Goal: Task Accomplishment & Management: Manage account settings

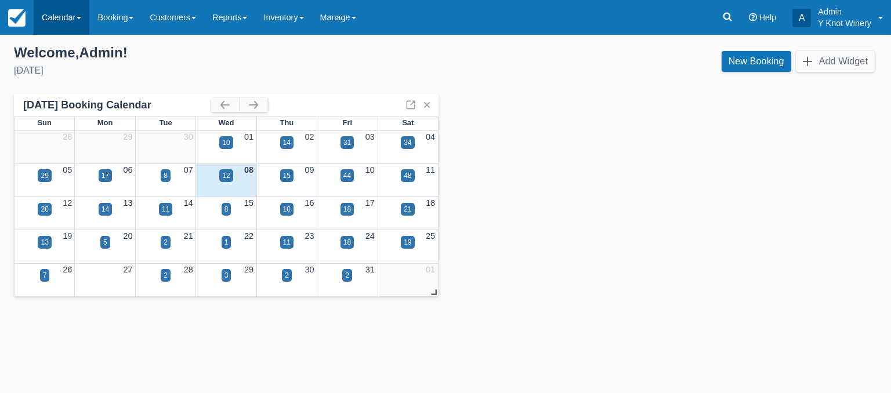
click at [84, 18] on link "Calendar" at bounding box center [62, 17] width 56 height 35
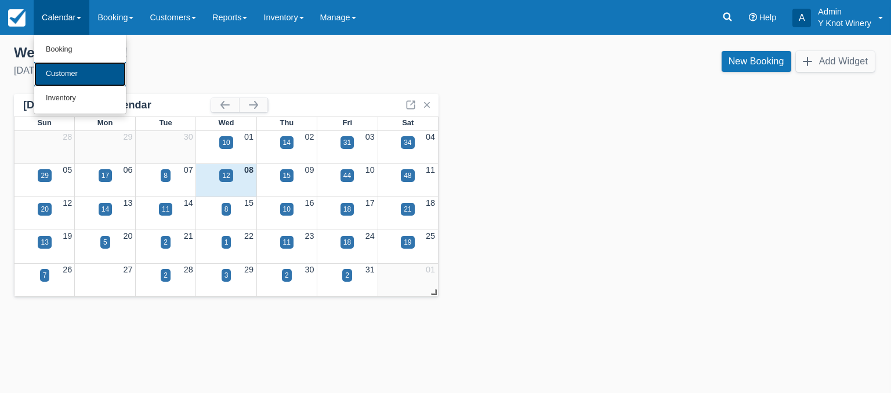
click at [89, 68] on link "Customer" at bounding box center [80, 74] width 92 height 24
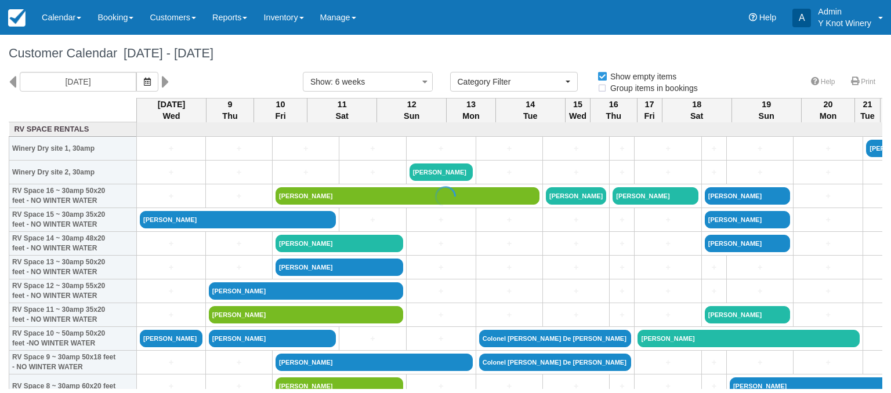
select select
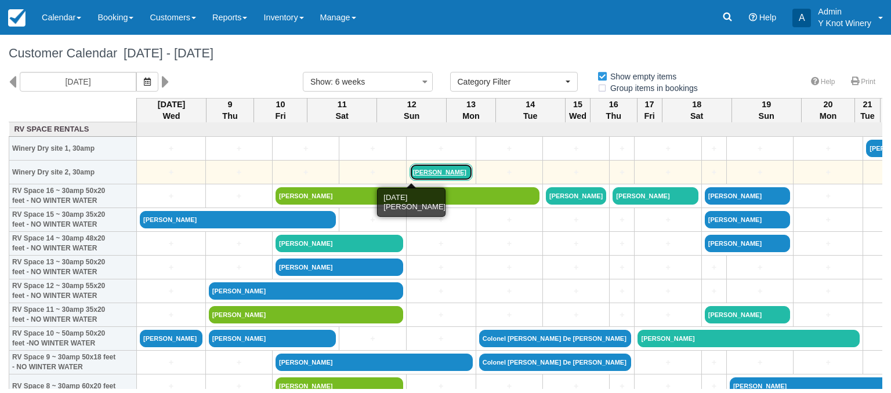
click at [410, 174] on link "Julie Rey" at bounding box center [441, 172] width 63 height 17
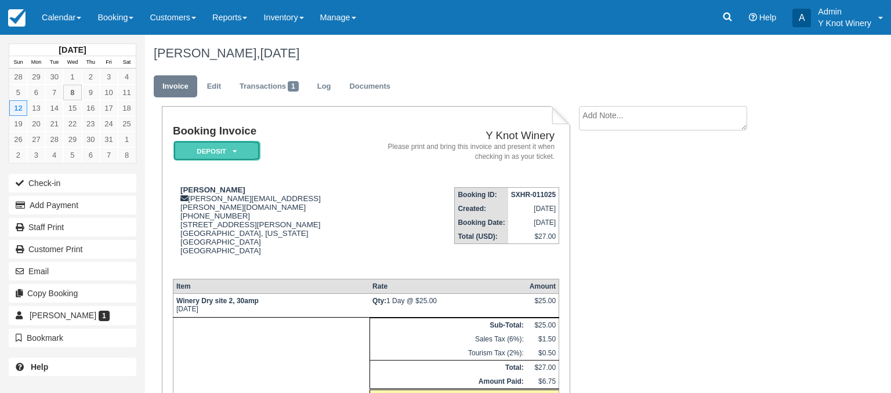
click at [240, 146] on em "Deposit" at bounding box center [217, 151] width 87 height 20
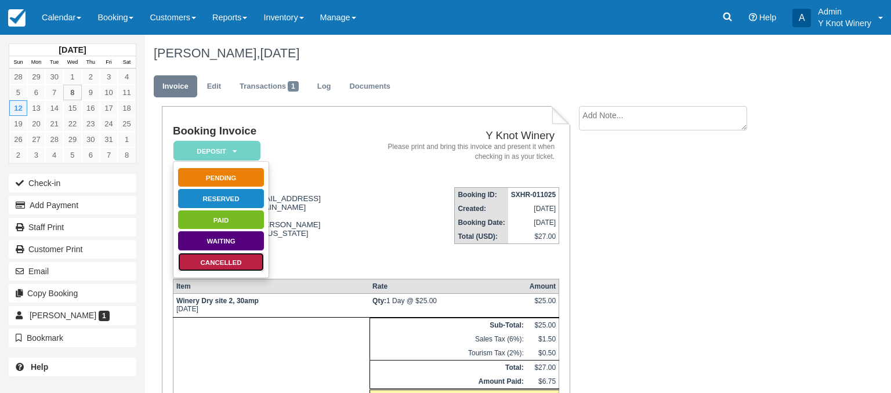
click at [250, 265] on link "Cancelled" at bounding box center [221, 262] width 87 height 20
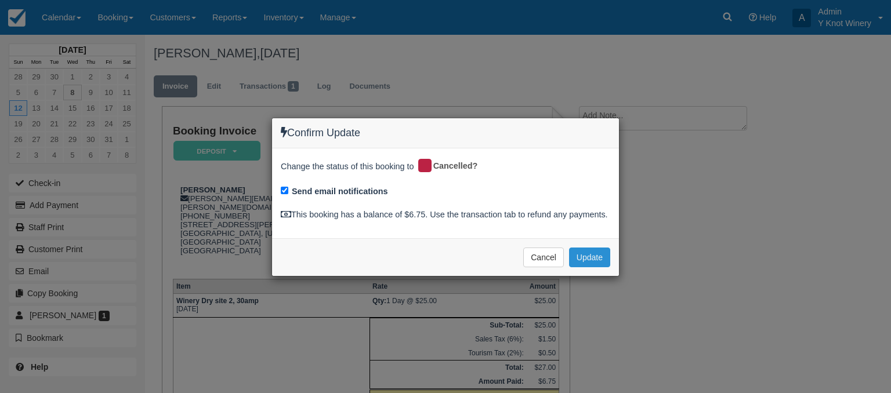
click at [595, 258] on button "Update" at bounding box center [589, 258] width 41 height 20
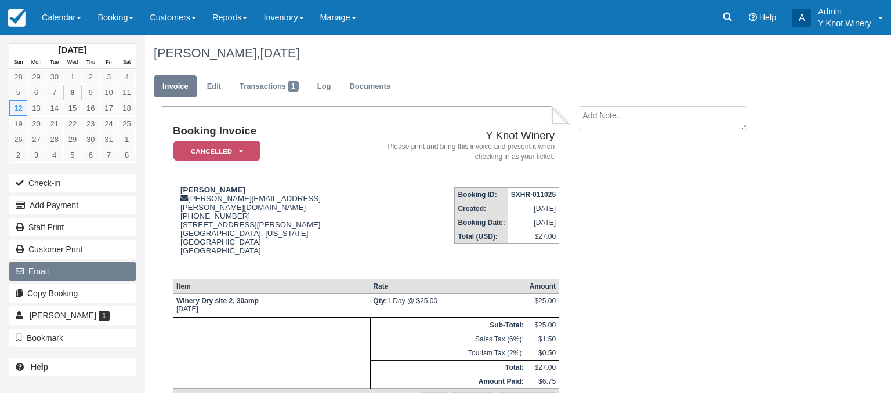
click at [108, 272] on button "Email" at bounding box center [73, 271] width 128 height 19
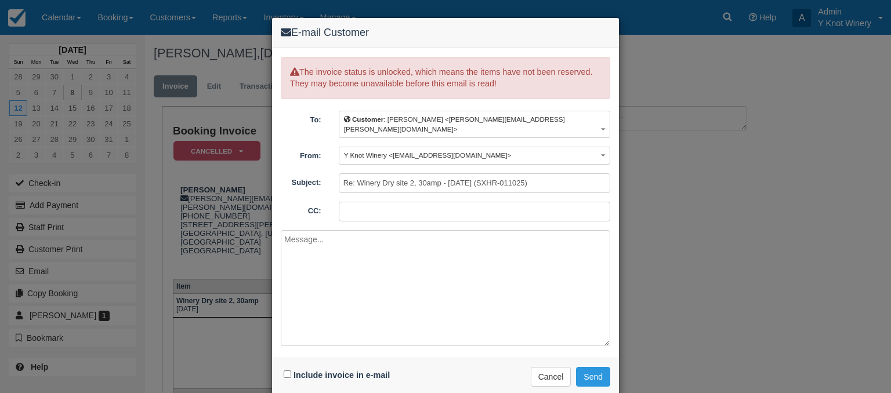
click at [330, 231] on textarea at bounding box center [446, 288] width 330 height 116
click at [292, 232] on textarea "JUlie, there is a cancellation fee, which is usually $20, but I just kept the" at bounding box center [446, 288] width 330 height 116
click at [546, 242] on textarea "Julie, there is a cancellation fee, which is usually $20, but I just kept the" at bounding box center [446, 288] width 330 height 116
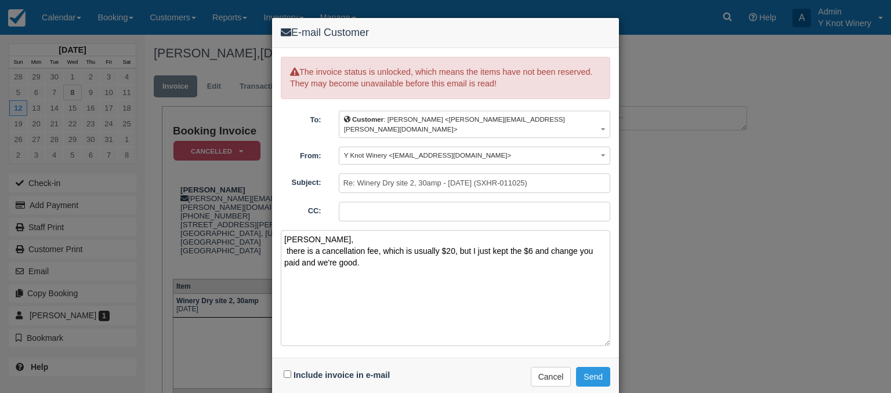
type textarea "Julie, there is a cancellation fee, which is usually $20, but I just kept the $…"
click at [285, 371] on input "Include invoice in e-mail" at bounding box center [288, 375] width 8 height 8
checkbox input "true"
click at [389, 250] on textarea "Julie, there is a cancellation fee, which is usually $20, but I just kept the $…" at bounding box center [446, 288] width 330 height 116
type textarea "Julie, there is a cancellation fee, which is usually $20, but I just kept the $…"
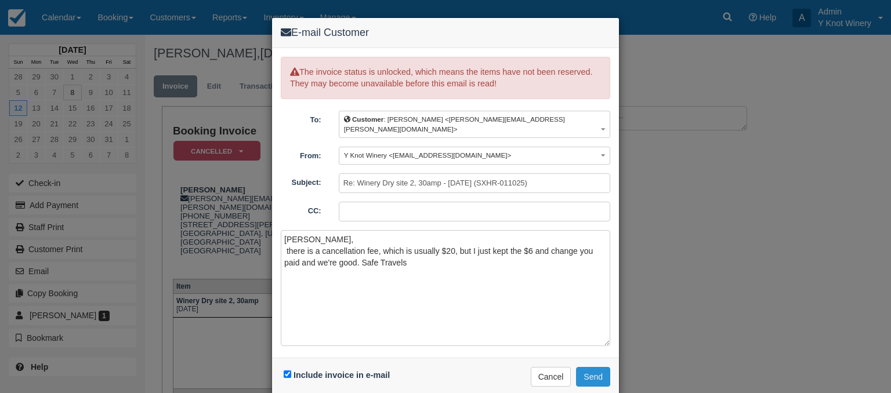
click at [591, 367] on button "Send" at bounding box center [593, 377] width 34 height 20
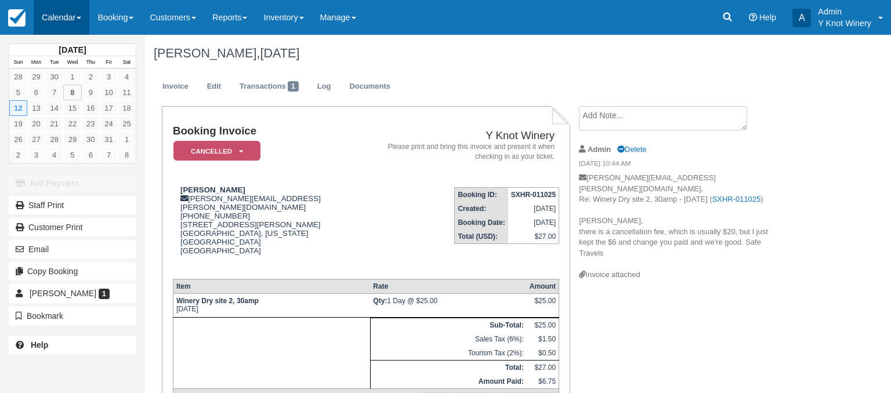
click at [86, 19] on link "Calendar" at bounding box center [62, 17] width 56 height 35
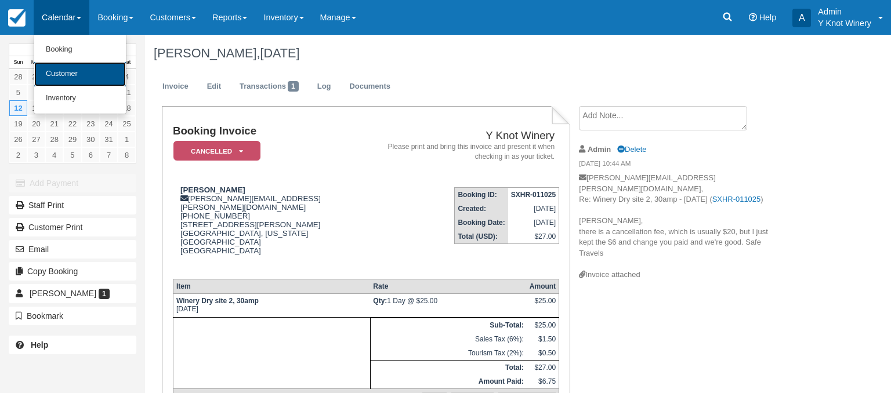
click at [80, 71] on link "Customer" at bounding box center [80, 74] width 92 height 24
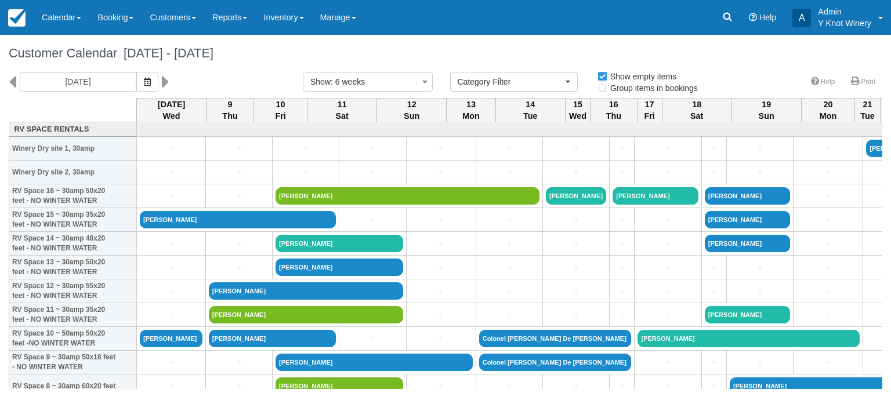
select select
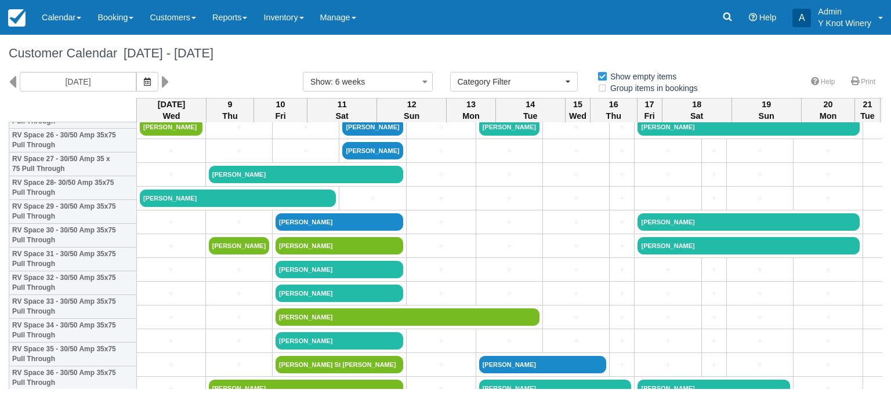
scroll to position [671, 0]
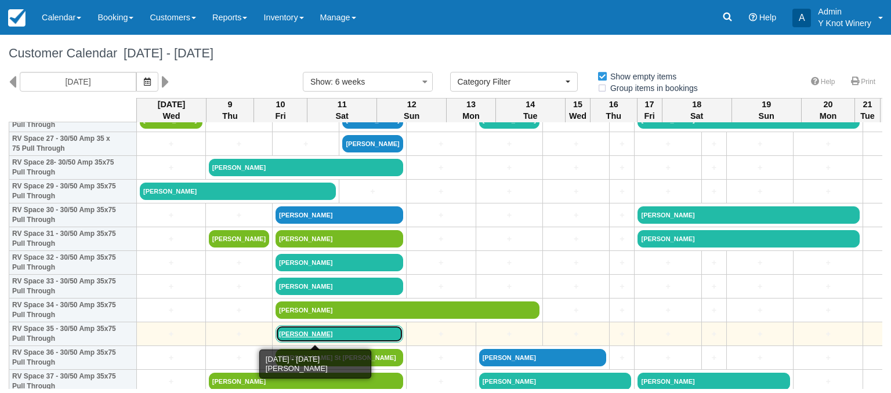
click at [286, 333] on link "[PERSON_NAME]" at bounding box center [340, 334] width 128 height 17
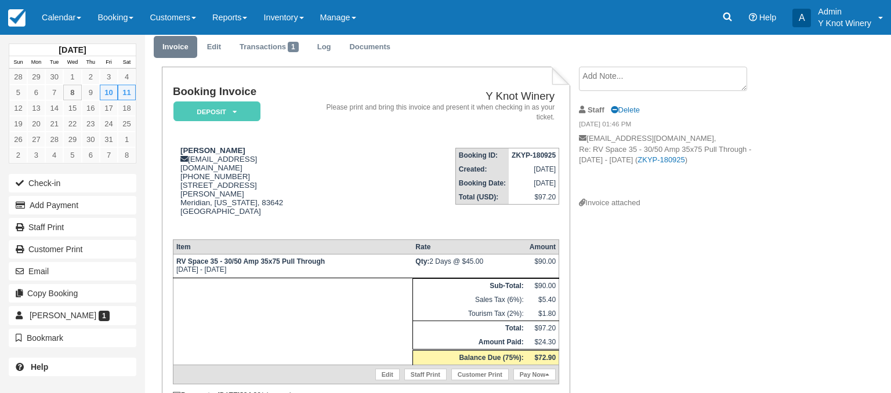
scroll to position [79, 0]
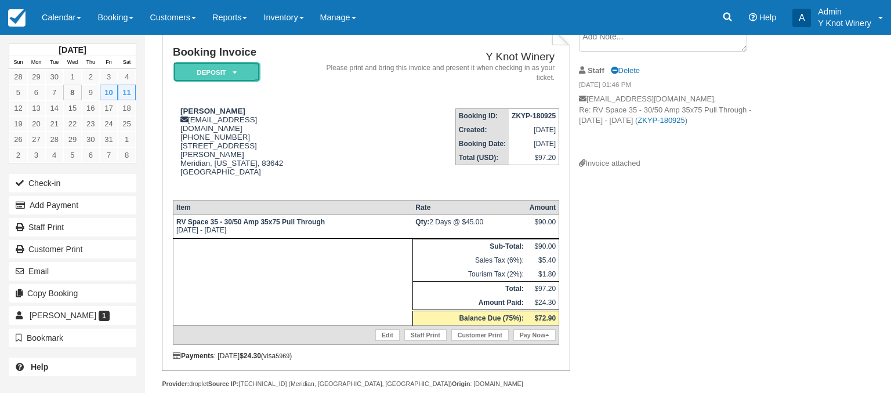
click at [236, 70] on em "Deposit" at bounding box center [217, 72] width 87 height 20
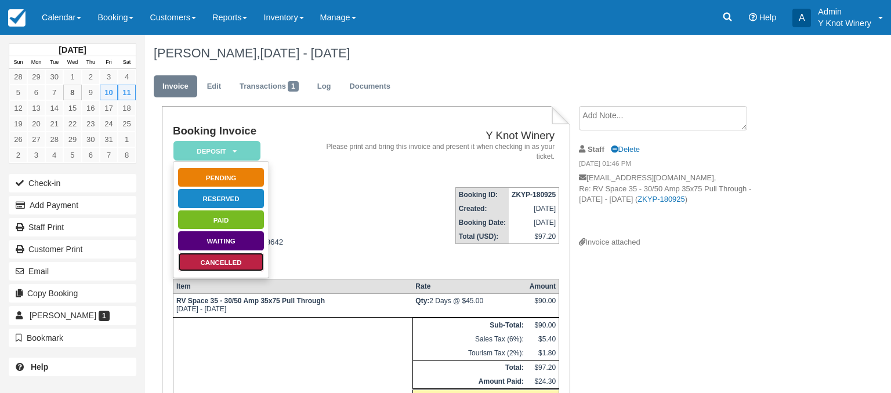
click at [242, 262] on link "Cancelled" at bounding box center [221, 262] width 87 height 20
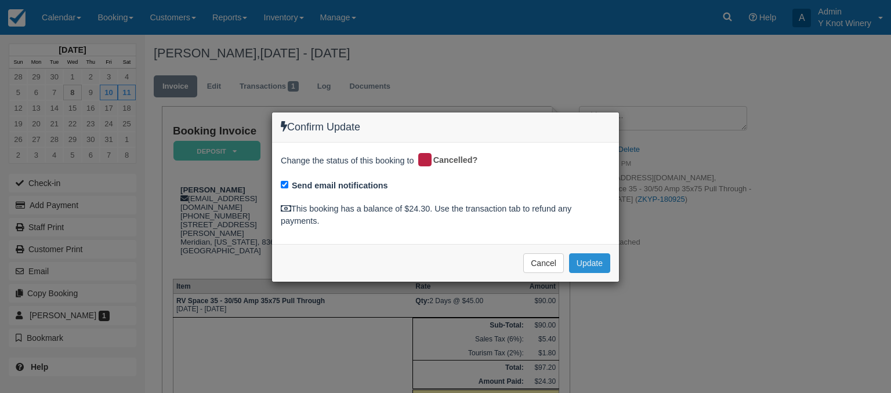
click at [602, 265] on button "Update" at bounding box center [589, 264] width 41 height 20
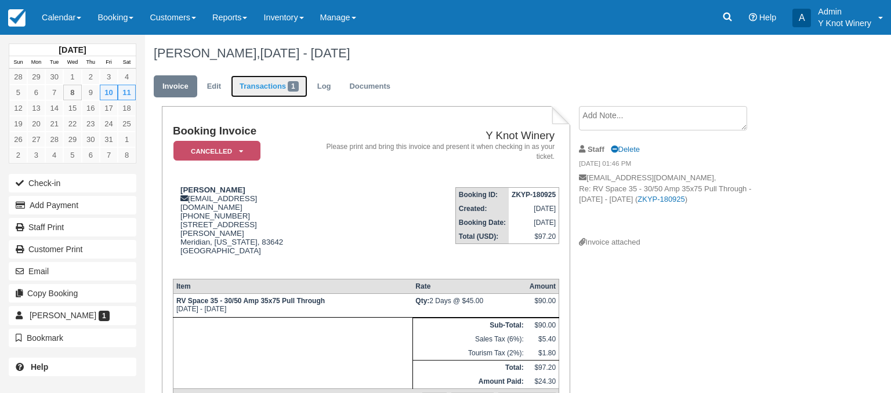
click at [277, 84] on link "Transactions 1" at bounding box center [269, 86] width 77 height 23
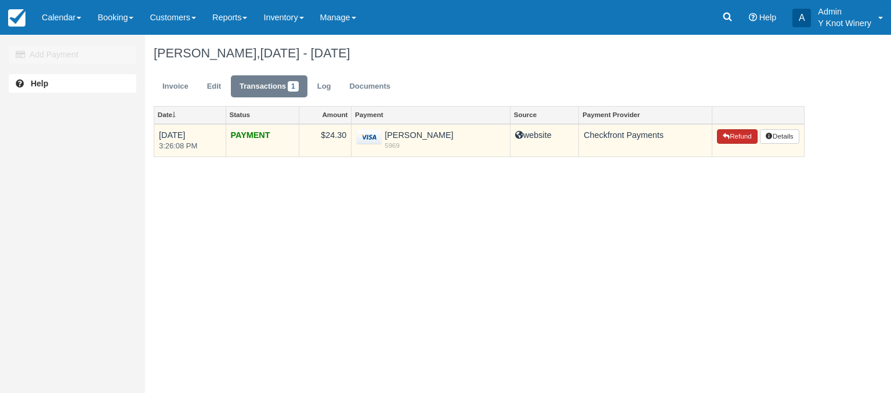
click at [737, 139] on button "Refund" at bounding box center [737, 136] width 41 height 15
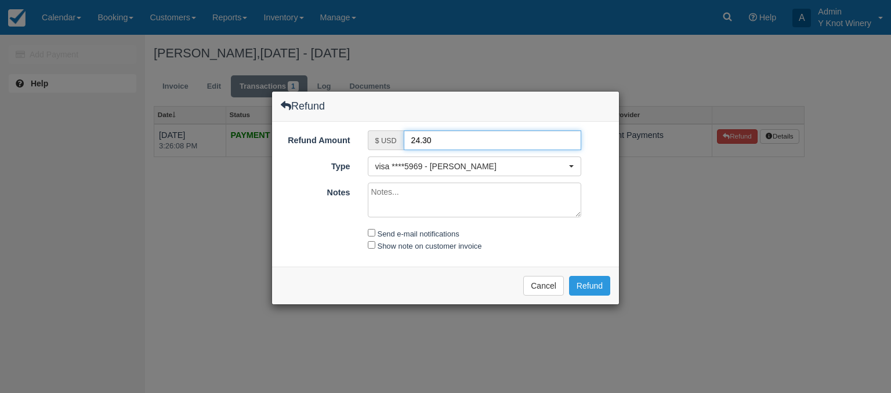
click at [415, 138] on input "24.30" at bounding box center [493, 141] width 178 height 20
type input "4.30"
click at [403, 194] on textarea "Notes" at bounding box center [475, 200] width 214 height 35
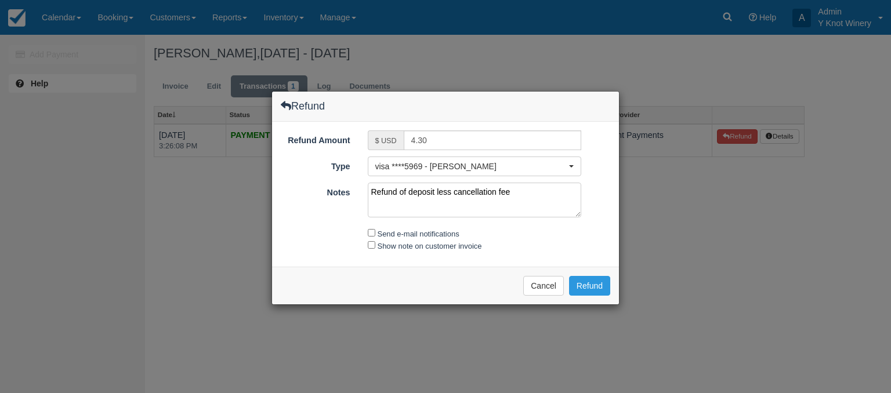
type textarea "Refund of deposit less cancellation fee"
click at [371, 245] on input "Show note on customer invoice" at bounding box center [372, 245] width 8 height 8
checkbox input "true"
click at [373, 231] on input "Send e-mail notifications" at bounding box center [372, 233] width 8 height 8
checkbox input "true"
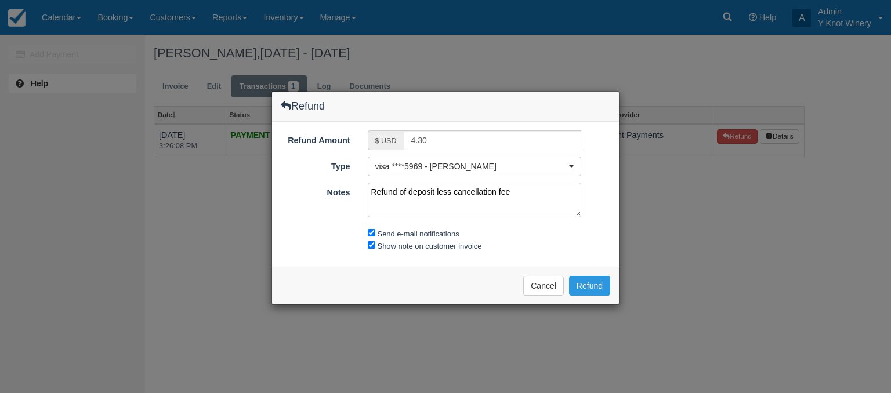
click at [529, 192] on textarea "Refund of deposit less cancellation fee" at bounding box center [475, 200] width 214 height 35
click at [586, 286] on button "Refund" at bounding box center [589, 286] width 41 height 20
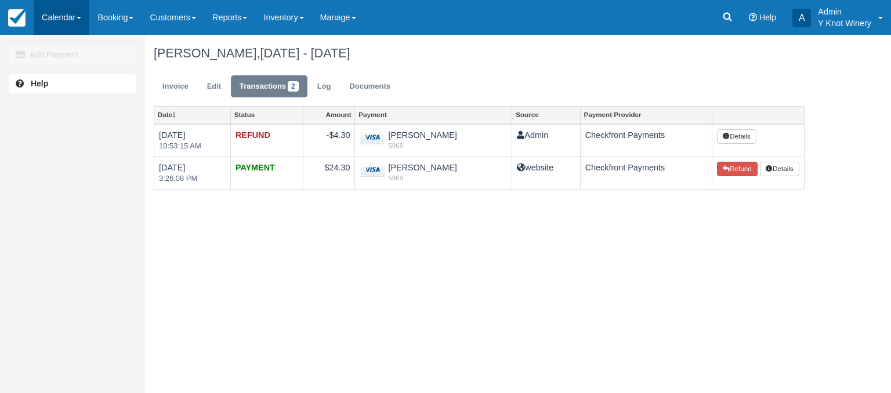
click at [85, 17] on link "Calendar" at bounding box center [62, 17] width 56 height 35
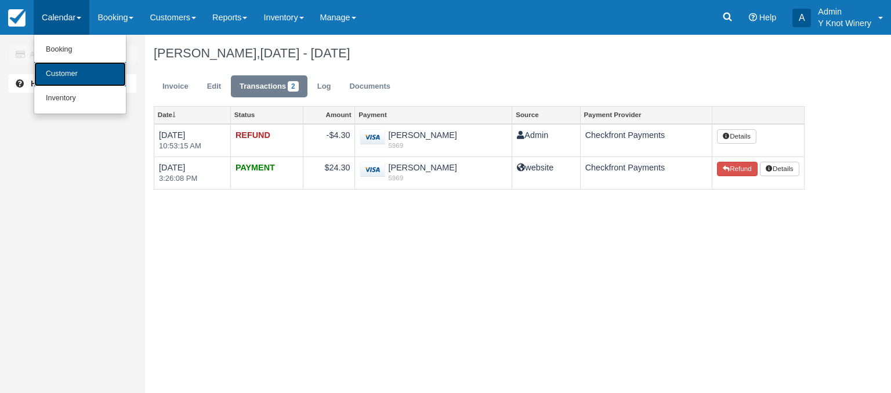
click at [79, 75] on link "Customer" at bounding box center [80, 74] width 92 height 24
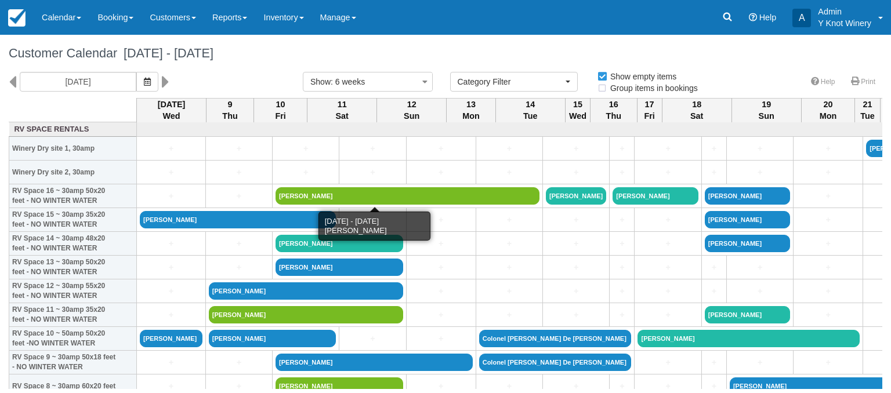
select select
click at [162, 81] on icon at bounding box center [166, 82] width 8 height 20
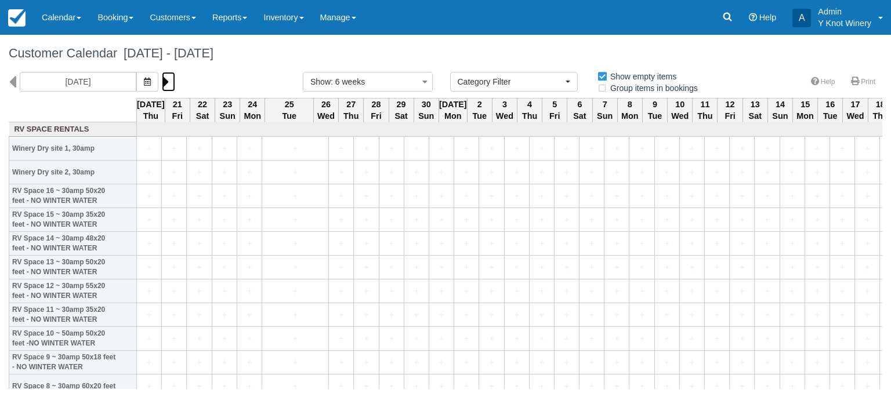
click at [162, 81] on icon at bounding box center [166, 82] width 8 height 20
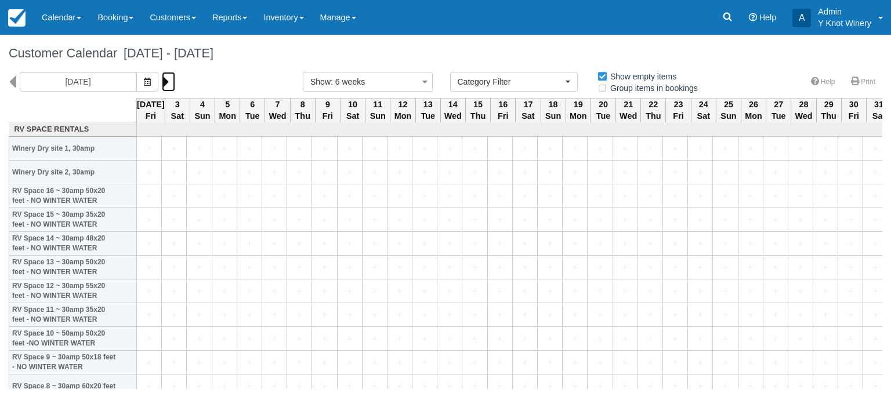
click at [162, 81] on icon at bounding box center [166, 82] width 8 height 20
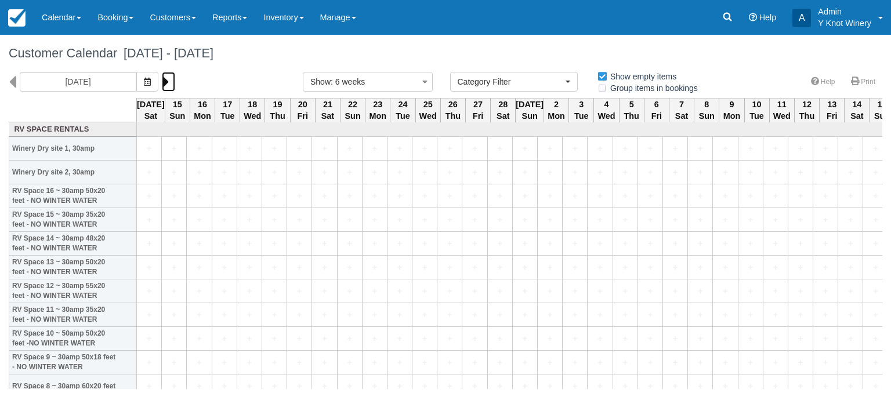
click at [162, 81] on icon at bounding box center [166, 82] width 8 height 20
type input "03/29/26"
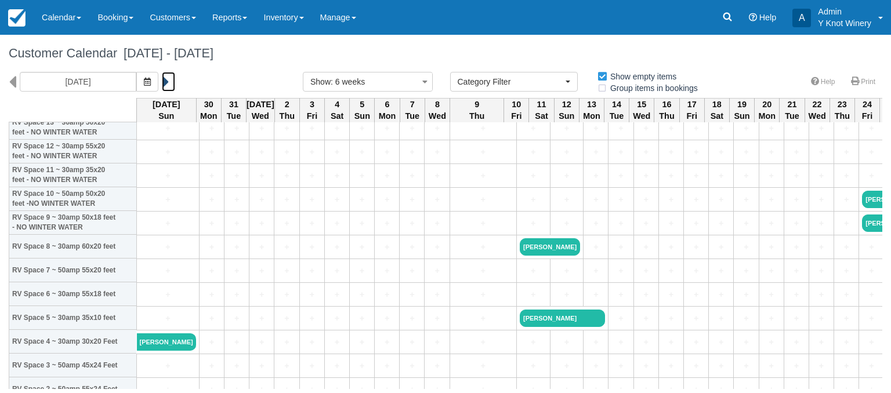
scroll to position [176, 0]
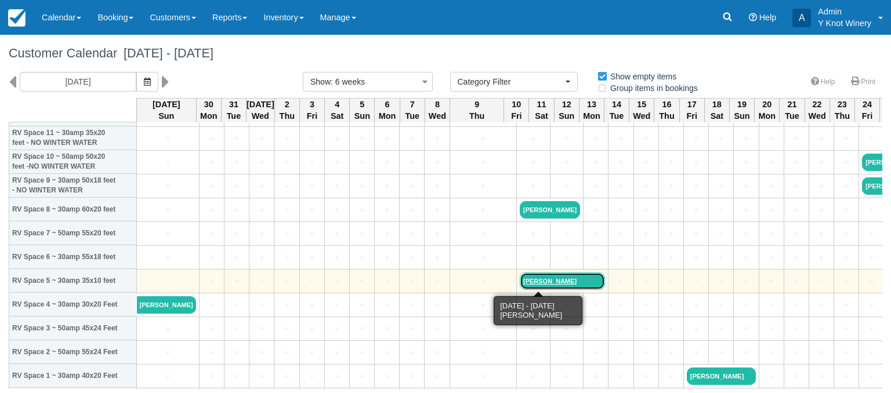
click at [533, 282] on link "Carol L Nickel" at bounding box center [562, 281] width 85 height 17
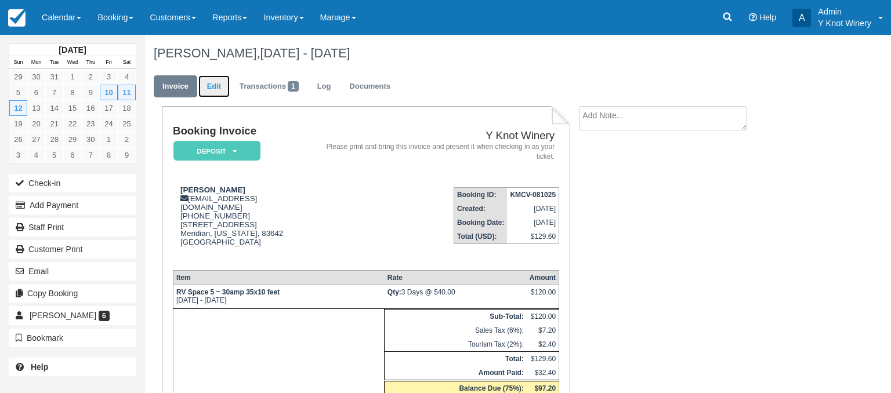
click at [215, 87] on link "Edit" at bounding box center [213, 86] width 31 height 23
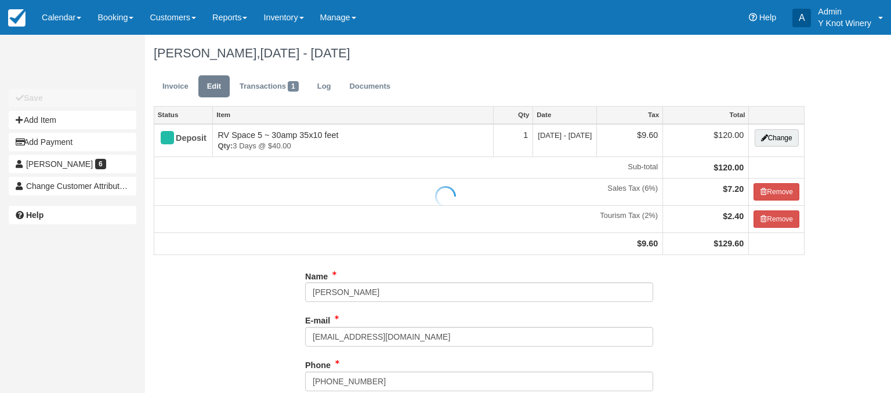
type input "+12089082858"
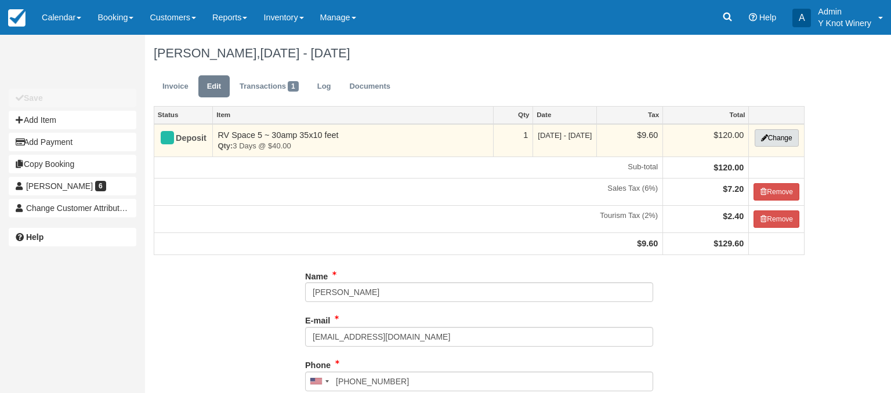
type input "(208) 908-2858"
click at [781, 139] on button "Change" at bounding box center [777, 137] width 44 height 17
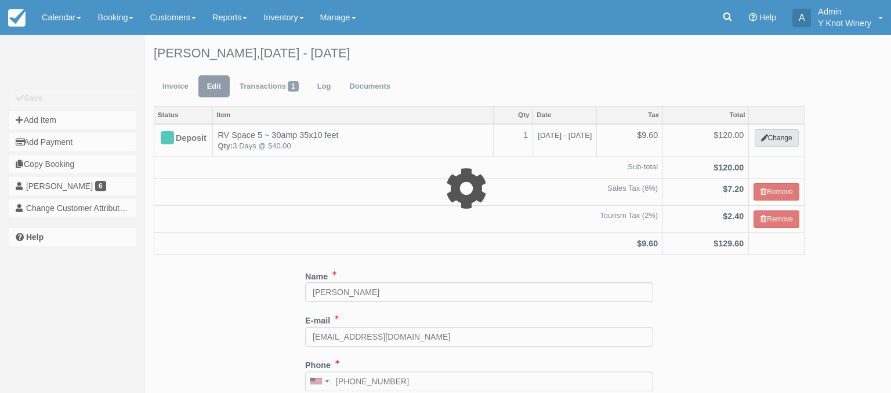
type input "120.00"
select select "3"
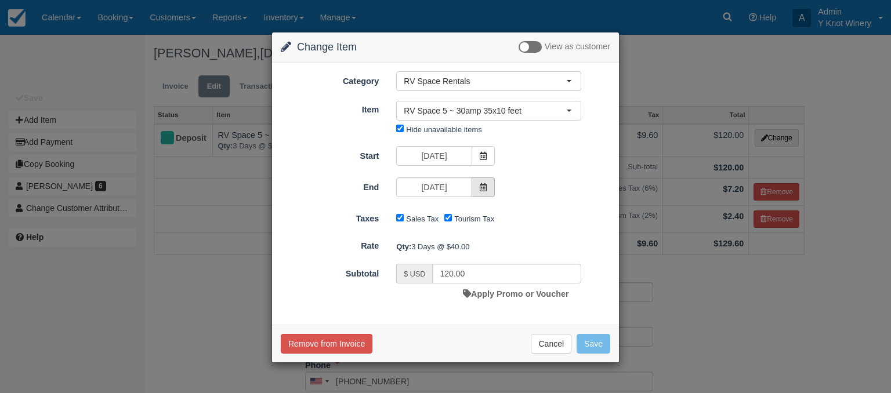
click at [486, 185] on icon at bounding box center [483, 187] width 8 height 8
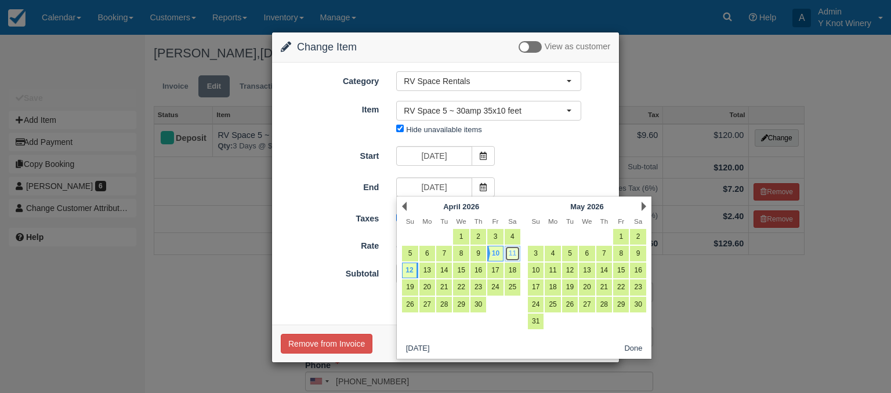
click at [510, 253] on link "11" at bounding box center [513, 254] width 16 height 16
type input "[DATE]"
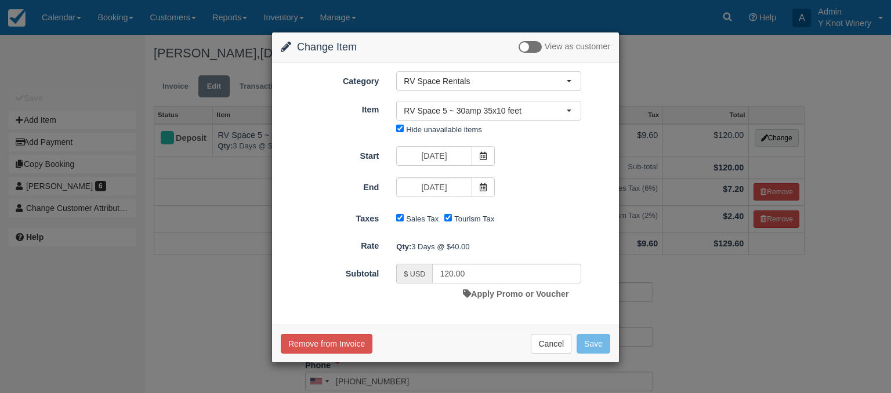
type input "80.00"
click at [510, 294] on link "Apply Promo or Voucher" at bounding box center [516, 294] width 106 height 9
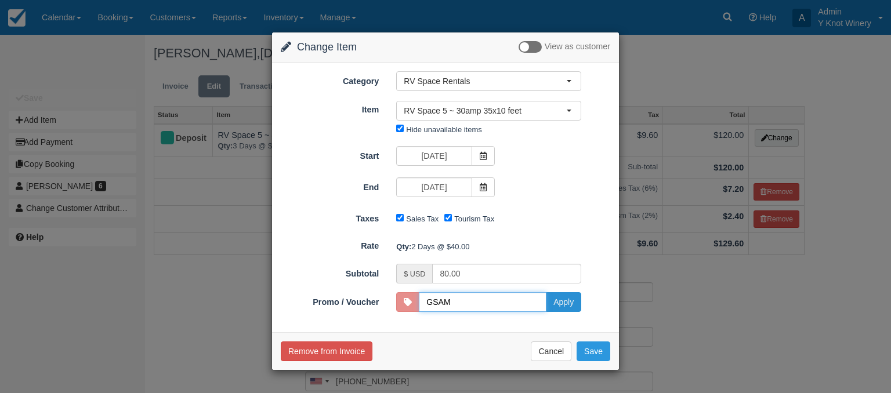
type input "GSAM"
click at [567, 301] on button "Apply" at bounding box center [563, 302] width 35 height 20
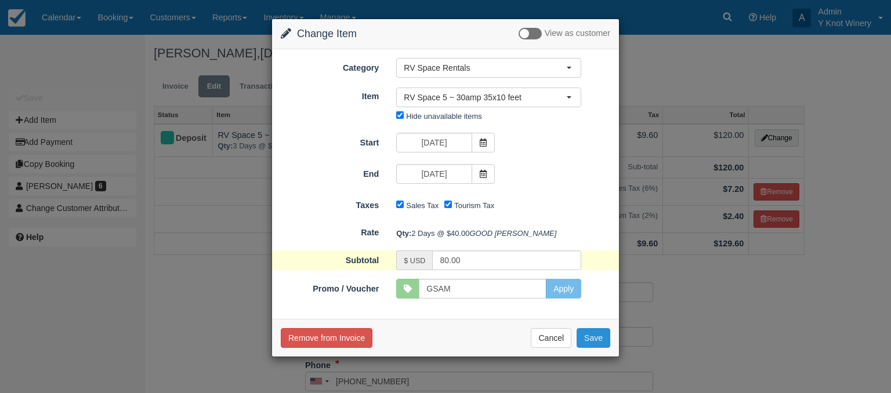
click at [595, 348] on button "Save" at bounding box center [594, 338] width 34 height 20
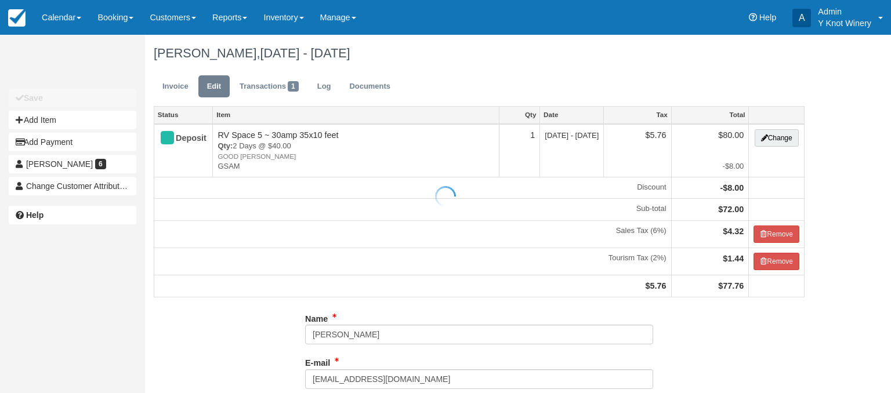
type input "+12089082858"
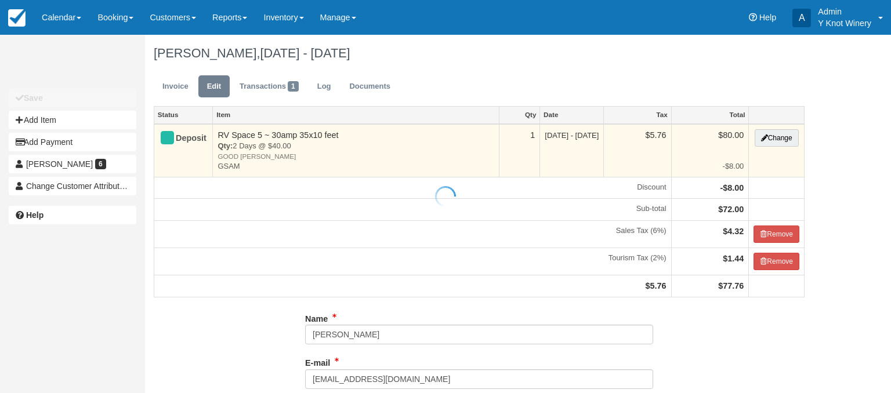
type input "(208) 908-2858"
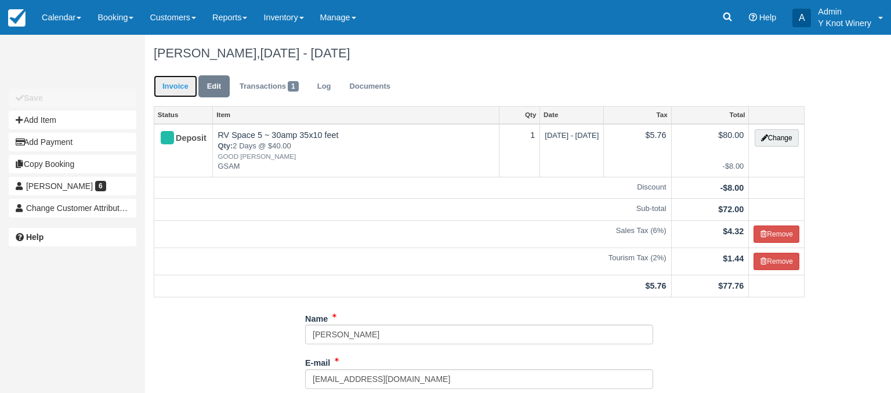
click at [174, 87] on link "Invoice" at bounding box center [176, 86] width 44 height 23
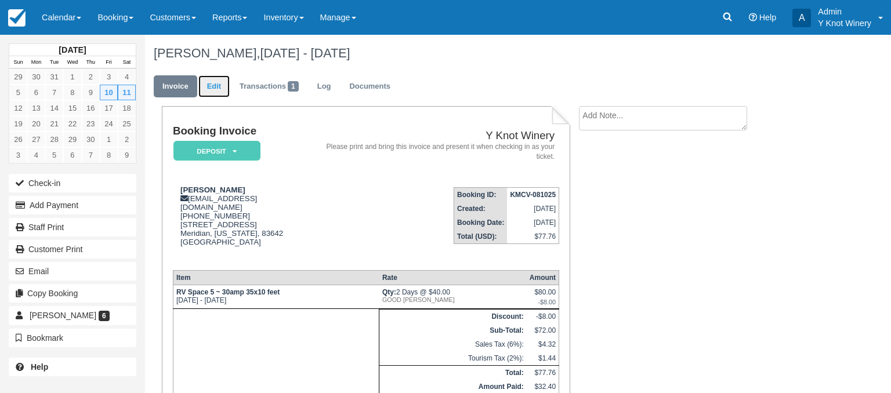
click at [215, 89] on link "Edit" at bounding box center [213, 86] width 31 height 23
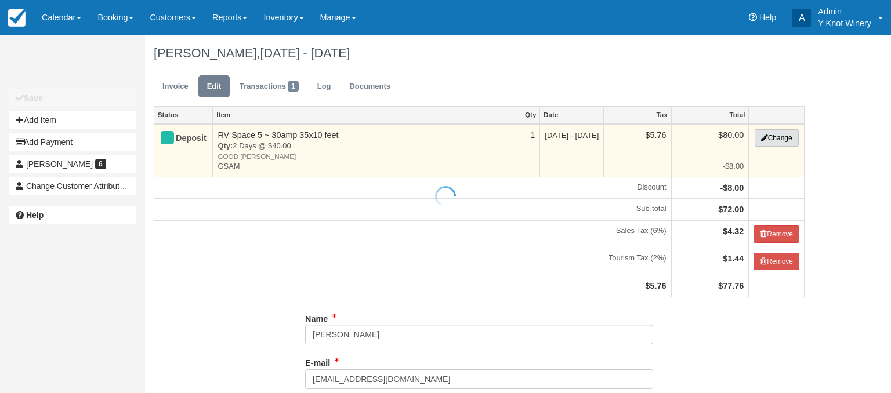
type input "[PHONE_NUMBER]"
click at [773, 140] on button "Change" at bounding box center [777, 137] width 44 height 17
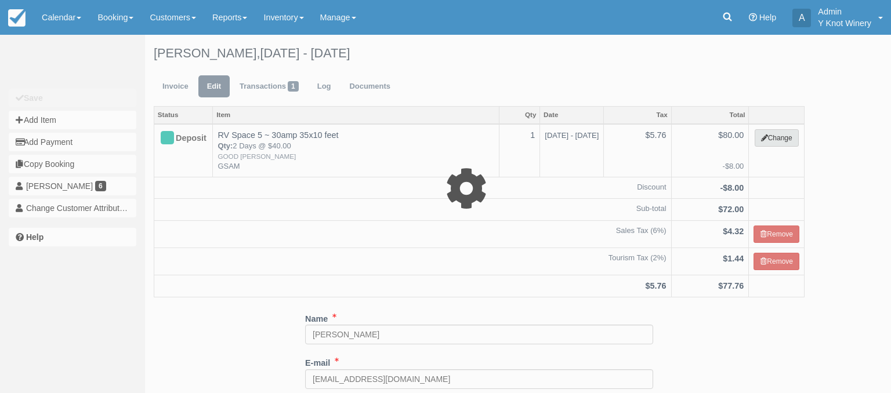
select select "3"
type input "80.00"
type input "GSAM"
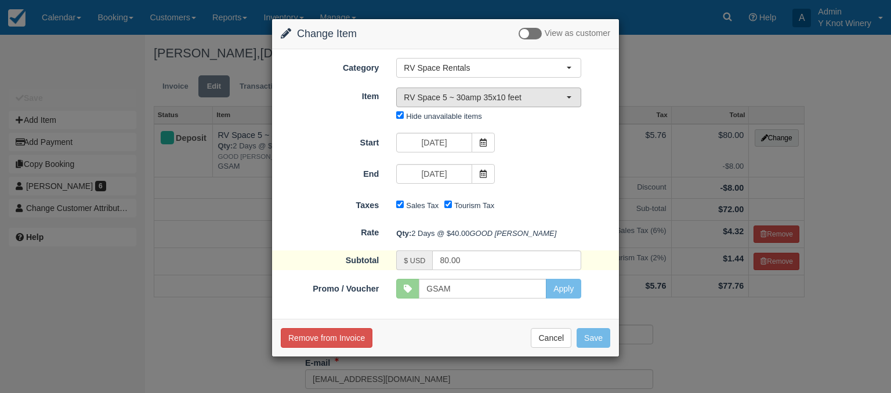
click at [569, 94] on button "RV Space 5 ~ 30amp 35x10 feet" at bounding box center [488, 98] width 185 height 20
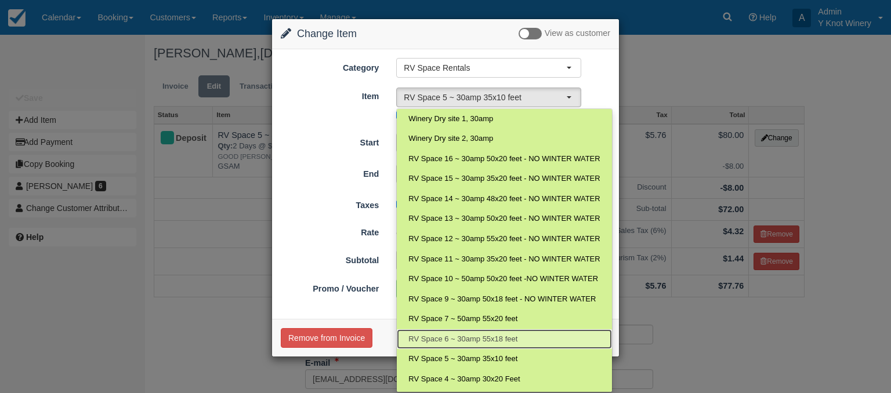
click at [496, 335] on span "RV Space 6 ~ 30amp 55x18 feet" at bounding box center [463, 339] width 109 height 11
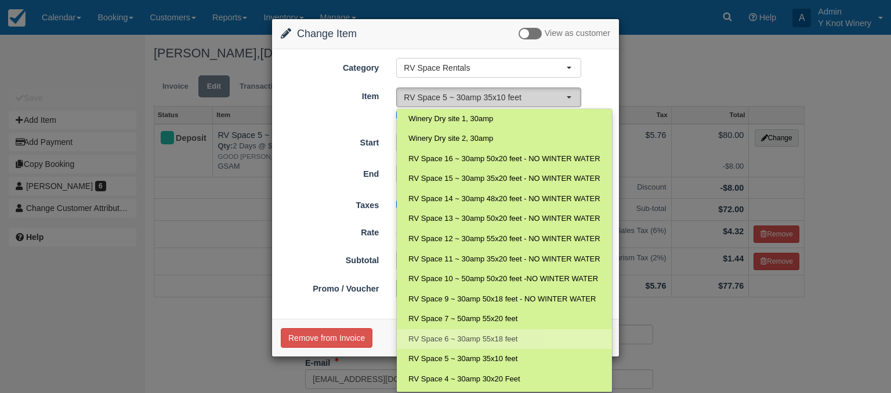
select select "18"
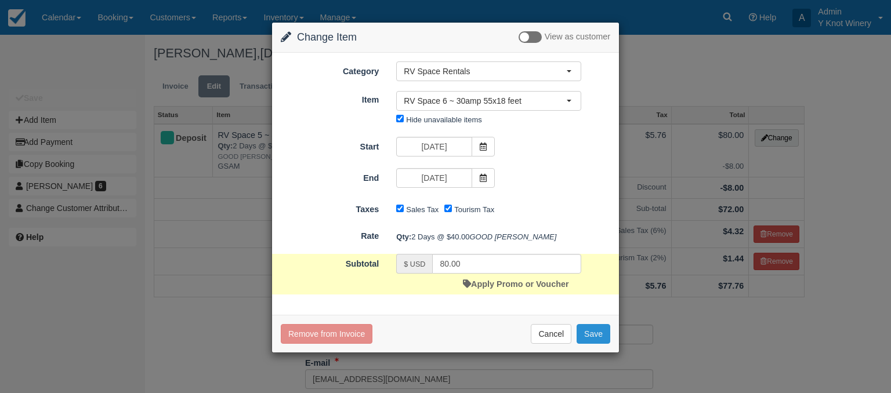
click at [595, 344] on button "Save" at bounding box center [594, 334] width 34 height 20
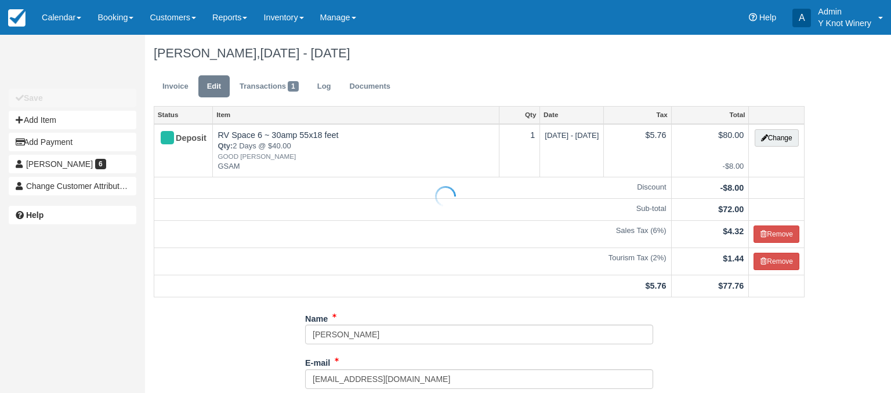
type input "[PHONE_NUMBER]"
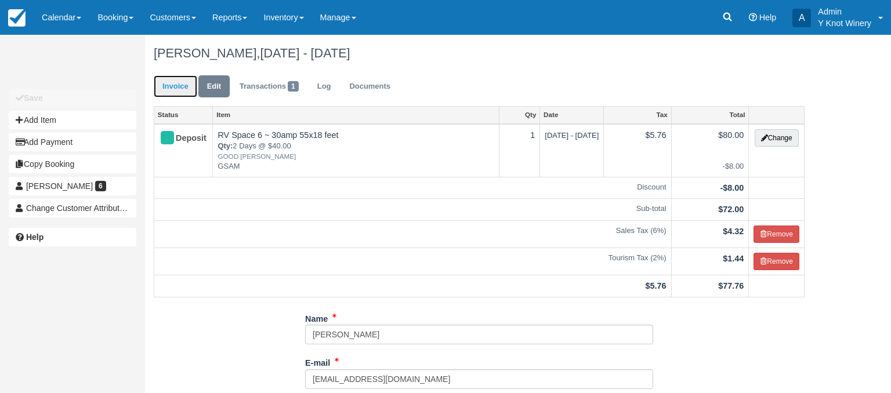
click at [176, 87] on link "Invoice" at bounding box center [176, 86] width 44 height 23
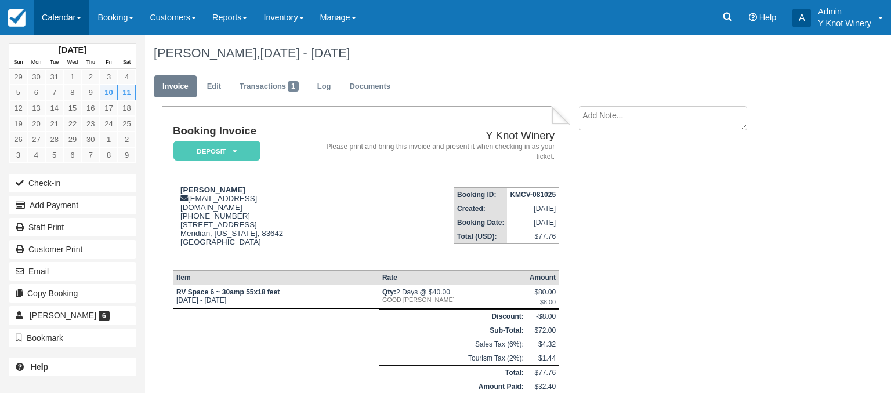
click at [85, 16] on link "Calendar" at bounding box center [62, 17] width 56 height 35
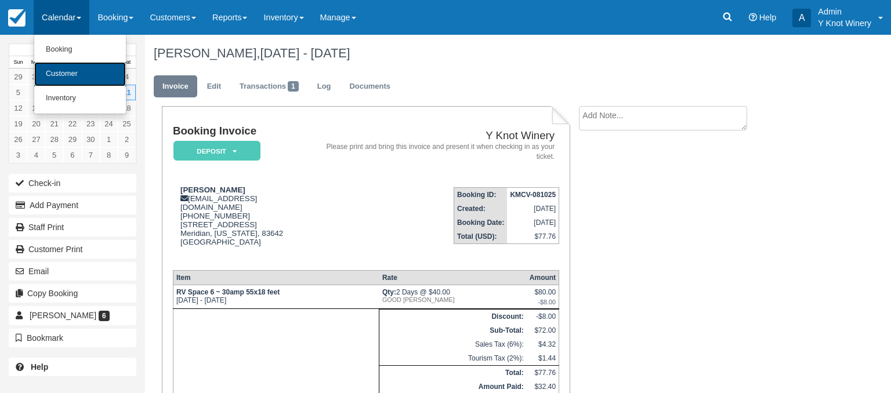
click at [75, 75] on link "Customer" at bounding box center [80, 74] width 92 height 24
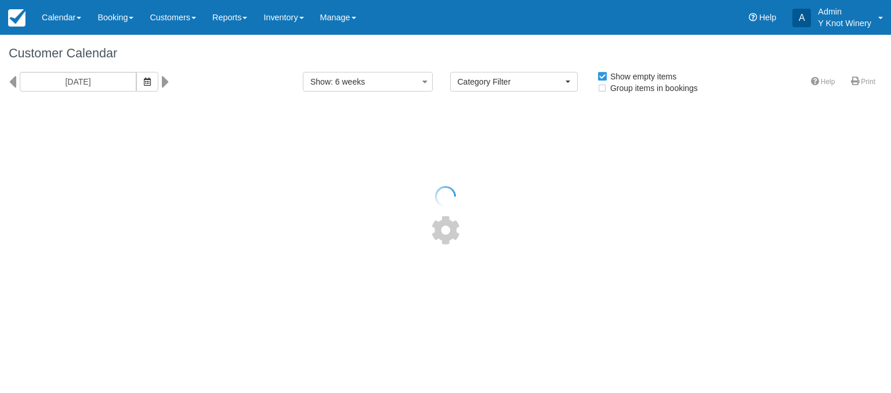
select select
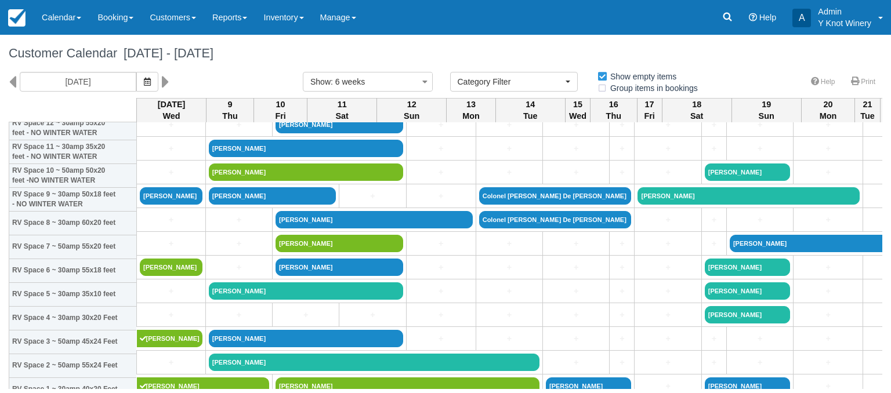
scroll to position [136, 0]
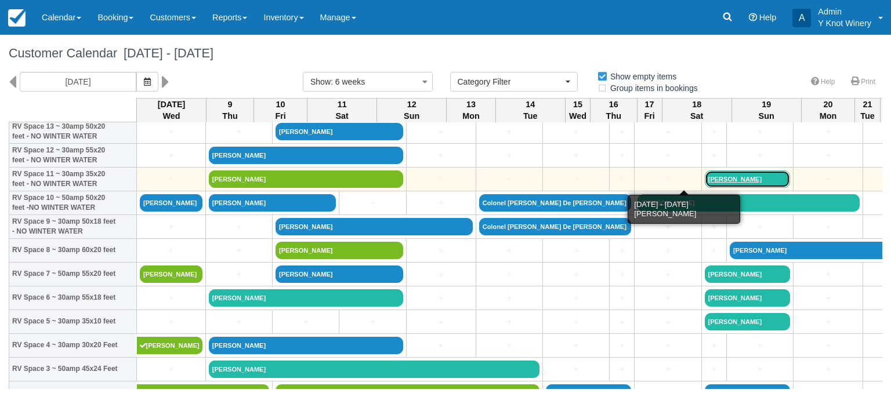
click at [705, 176] on link "[PERSON_NAME]" at bounding box center [747, 179] width 85 height 17
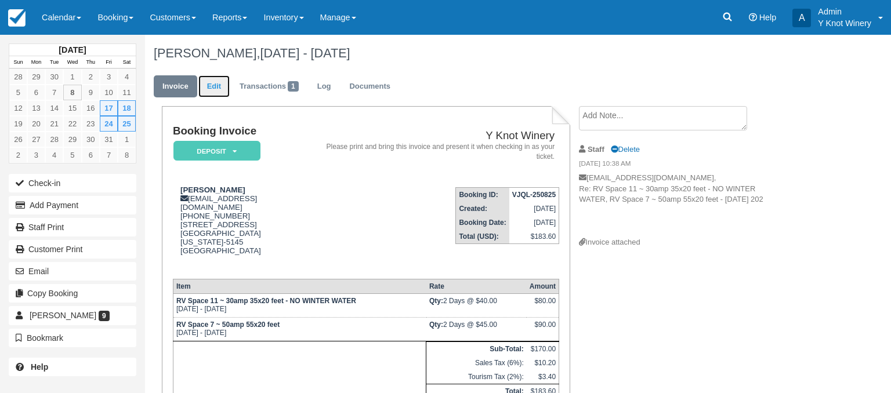
click at [217, 82] on link "Edit" at bounding box center [213, 86] width 31 height 23
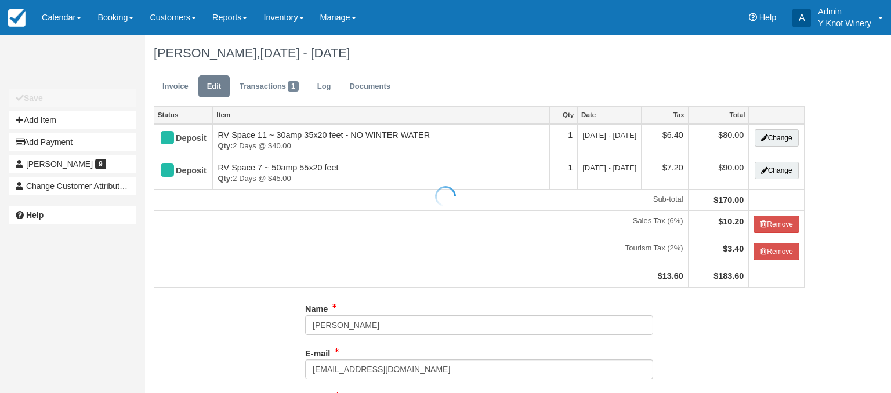
type input "[PHONE_NUMBER]"
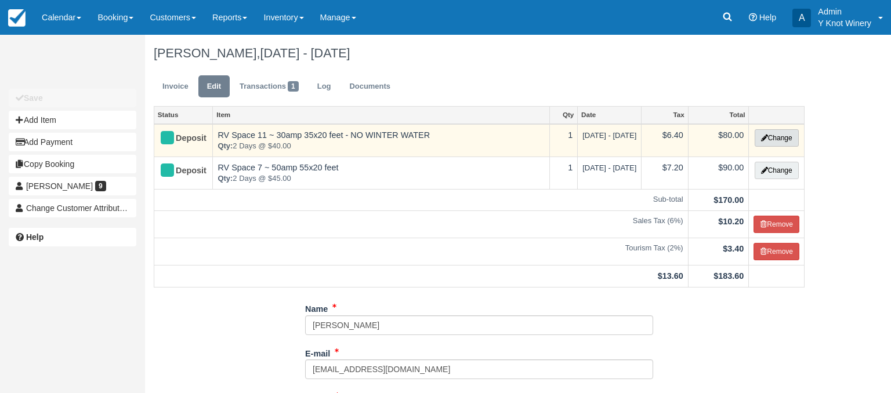
click at [768, 136] on button "Change" at bounding box center [777, 137] width 44 height 17
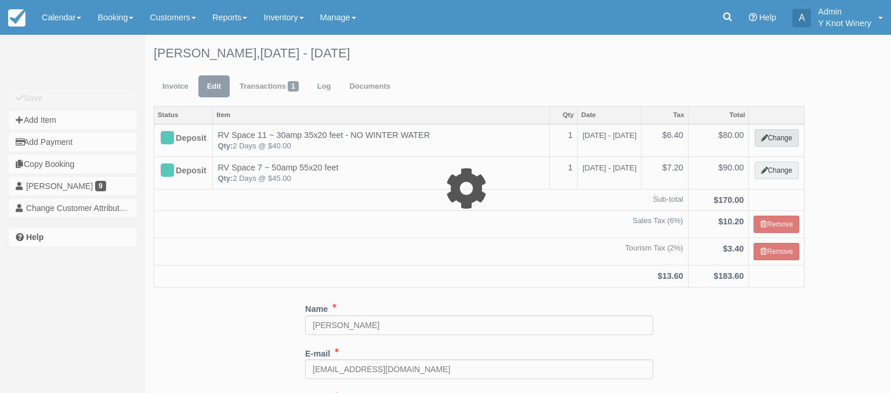
select select "3"
type input "80.00"
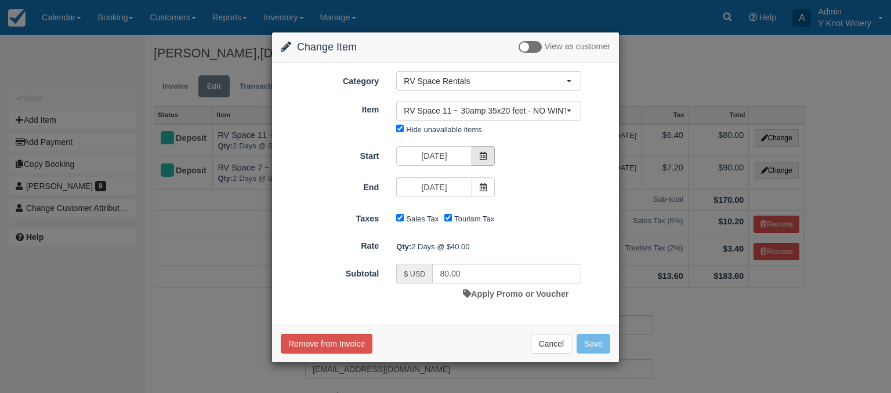
click at [485, 157] on icon at bounding box center [483, 156] width 8 height 8
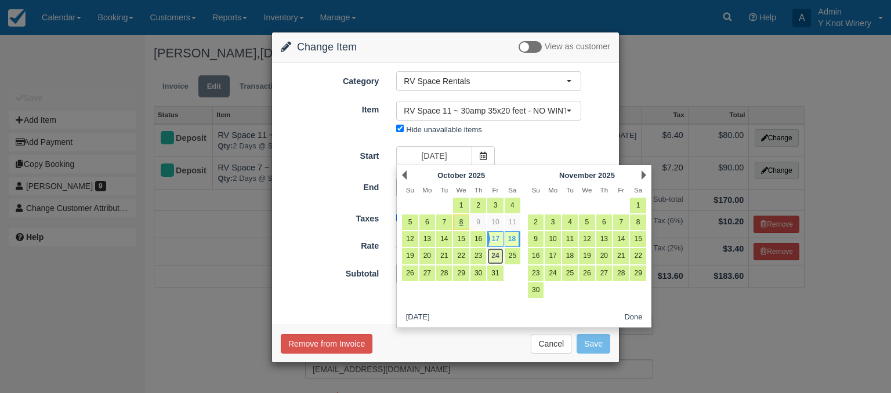
click at [493, 252] on link "24" at bounding box center [495, 256] width 16 height 16
type input "10/24/25"
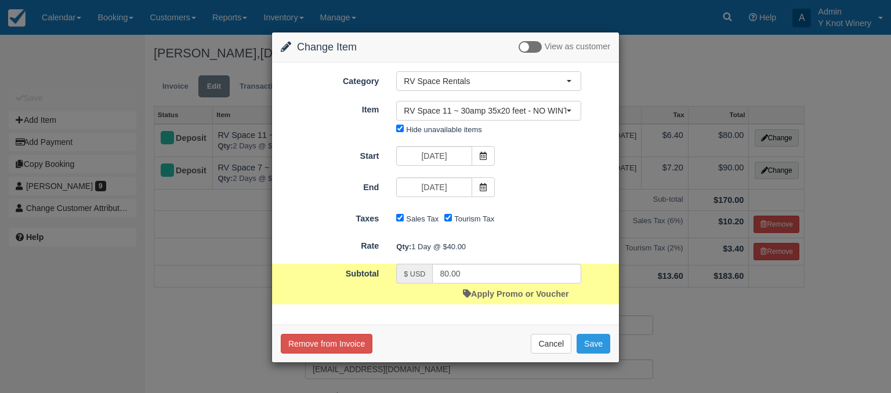
type input "40.00"
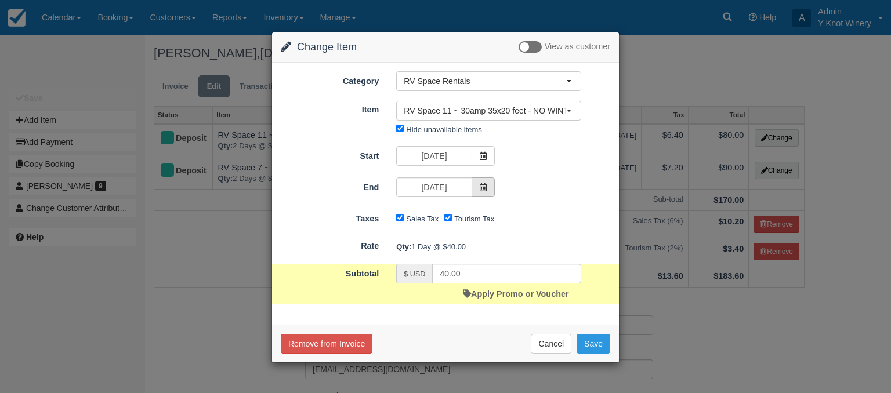
click at [484, 187] on icon at bounding box center [483, 187] width 8 height 8
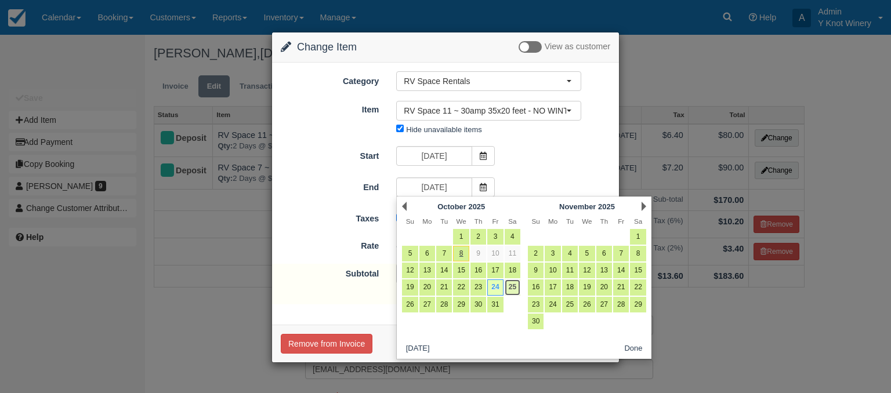
click at [512, 288] on link "25" at bounding box center [513, 288] width 16 height 16
type input "10/25/25"
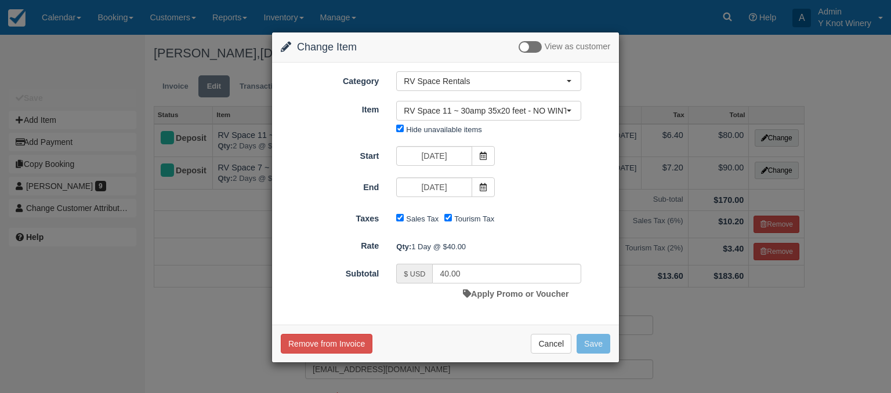
type input "80.00"
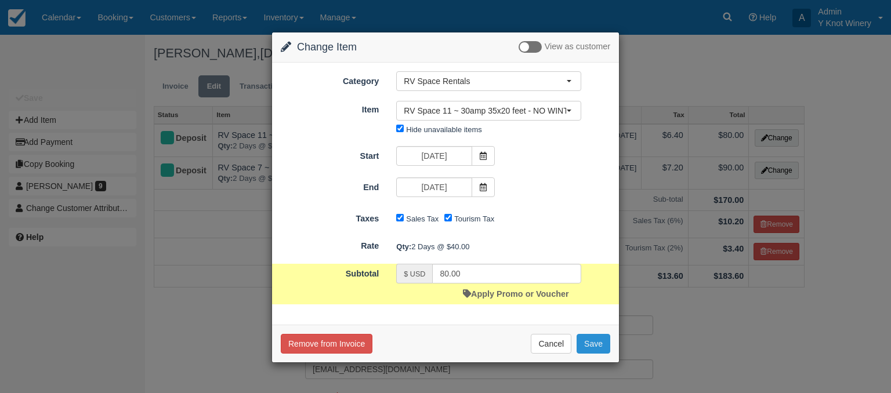
click at [589, 349] on button "Save" at bounding box center [594, 344] width 34 height 20
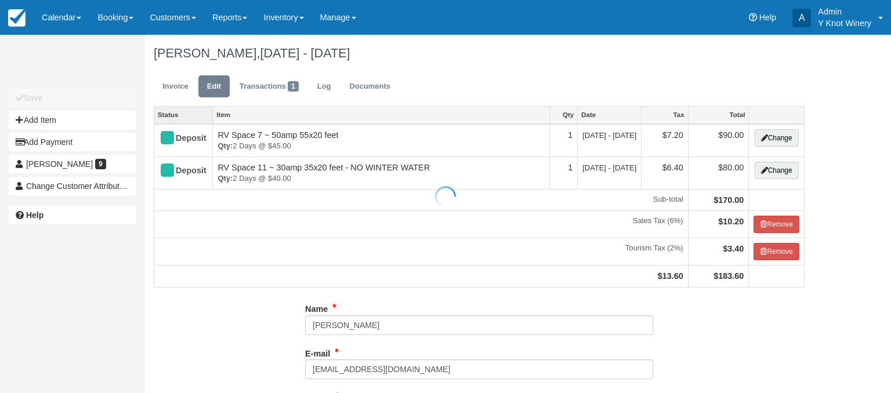
type input "[PHONE_NUMBER]"
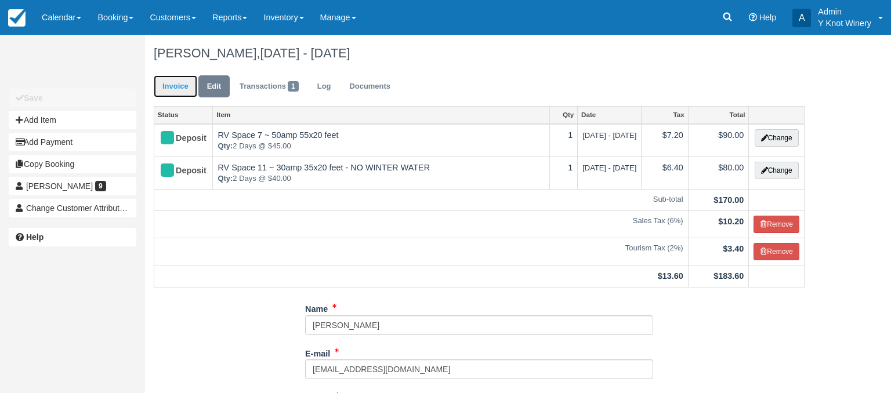
click at [173, 88] on link "Invoice" at bounding box center [176, 86] width 44 height 23
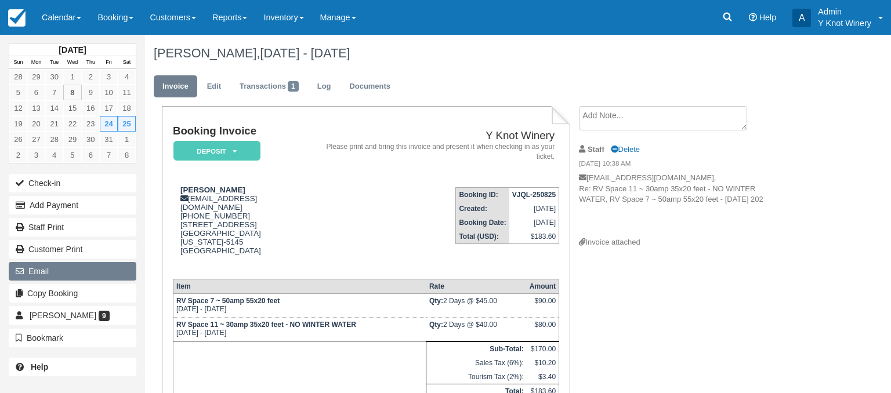
click at [96, 267] on button "Email" at bounding box center [73, 271] width 128 height 19
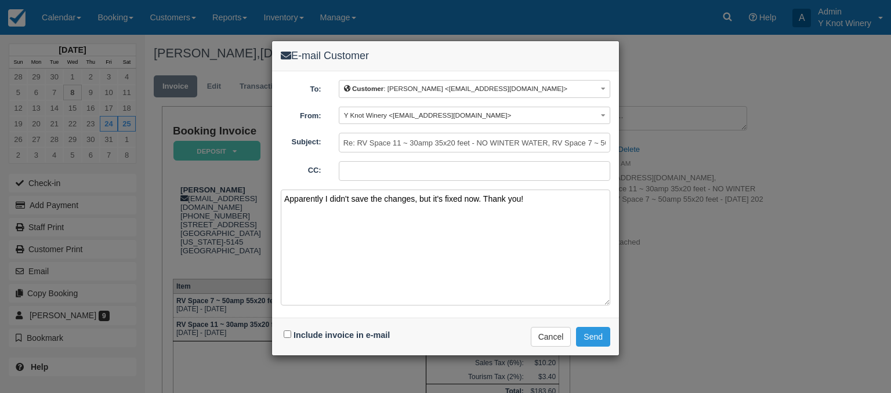
type textarea "Apparently I didn't save the changes, but it's fixed now. Thank you!"
click at [287, 331] on input "Include invoice in e-mail" at bounding box center [288, 335] width 8 height 8
checkbox input "true"
click at [593, 335] on button "Send" at bounding box center [593, 337] width 34 height 20
